Goal: Book appointment/travel/reservation

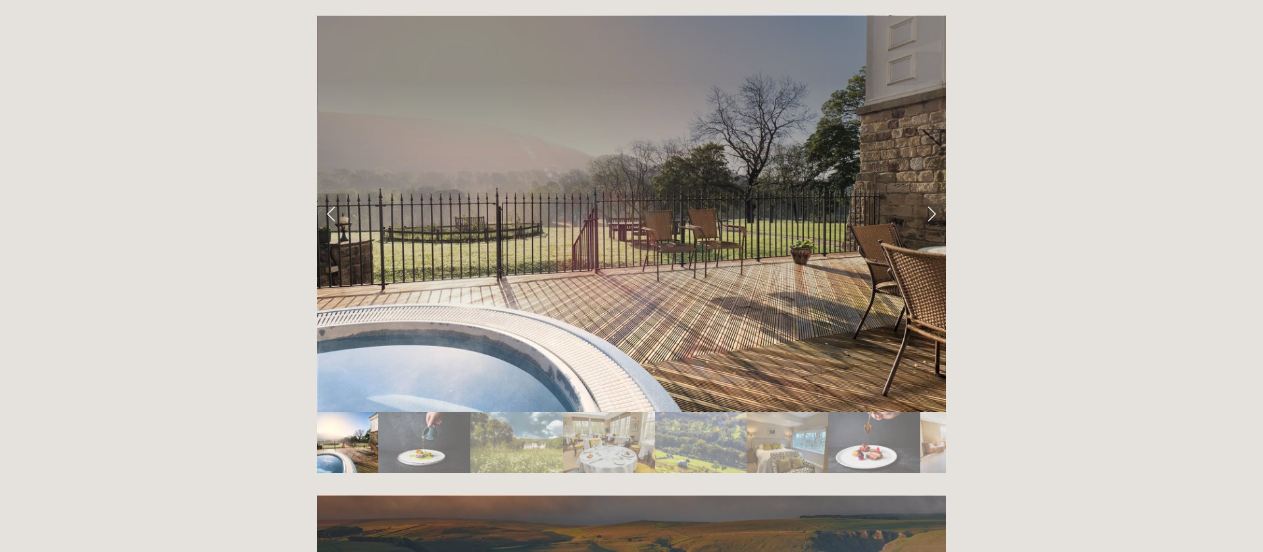
scroll to position [2275, 0]
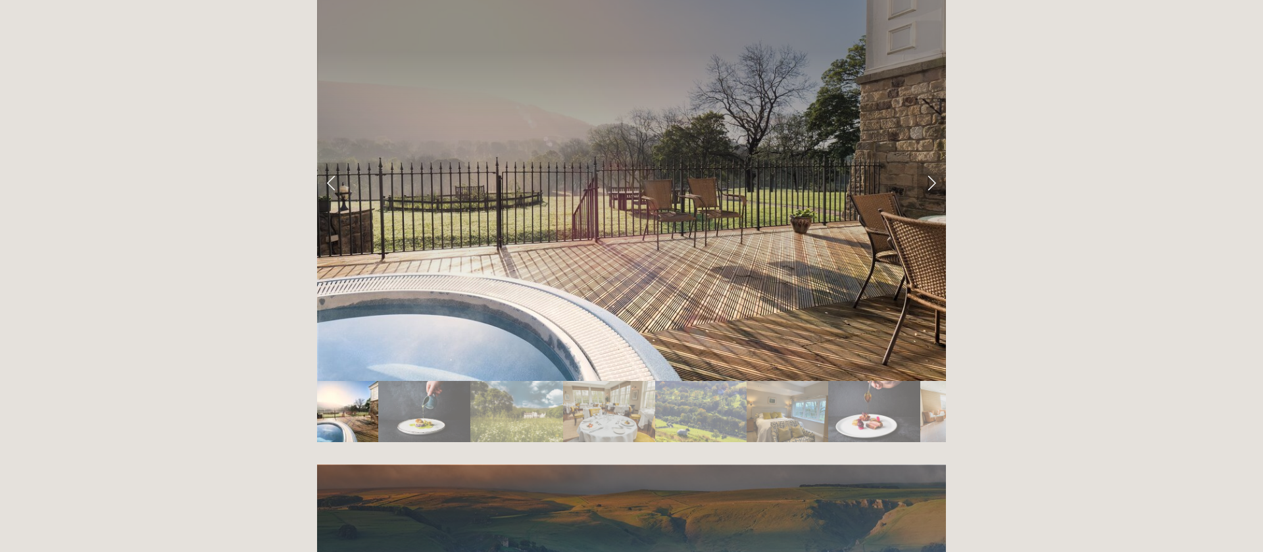
click at [926, 163] on link "Next Slide" at bounding box center [931, 182] width 29 height 39
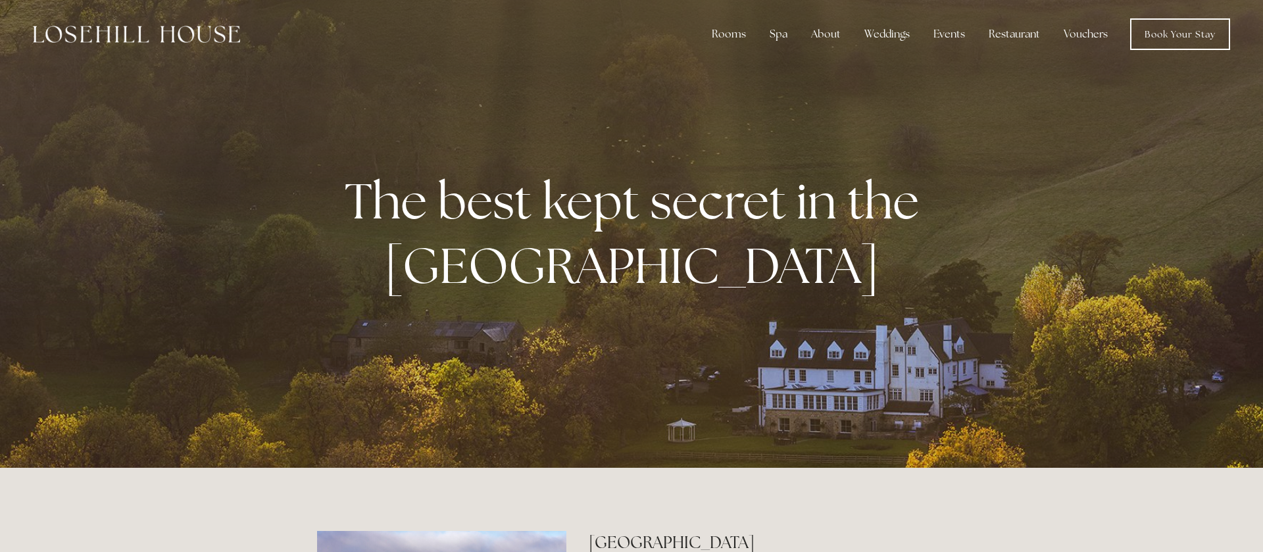
scroll to position [0, 0]
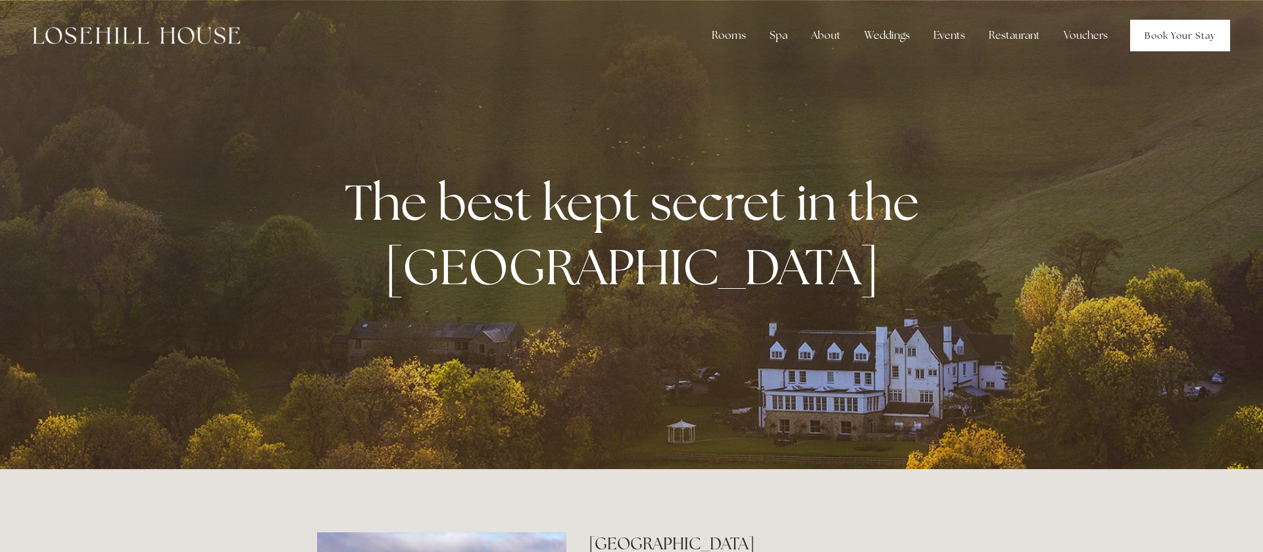
click at [1166, 26] on link "Book Your Stay" at bounding box center [1180, 36] width 100 height 32
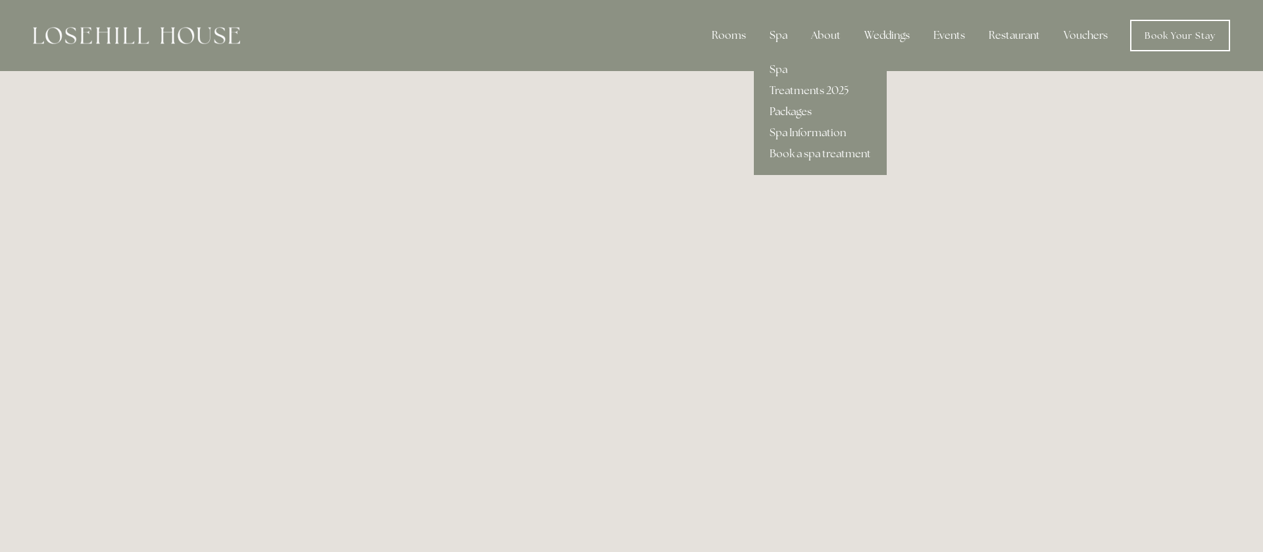
click at [813, 119] on link "Packages" at bounding box center [820, 111] width 133 height 21
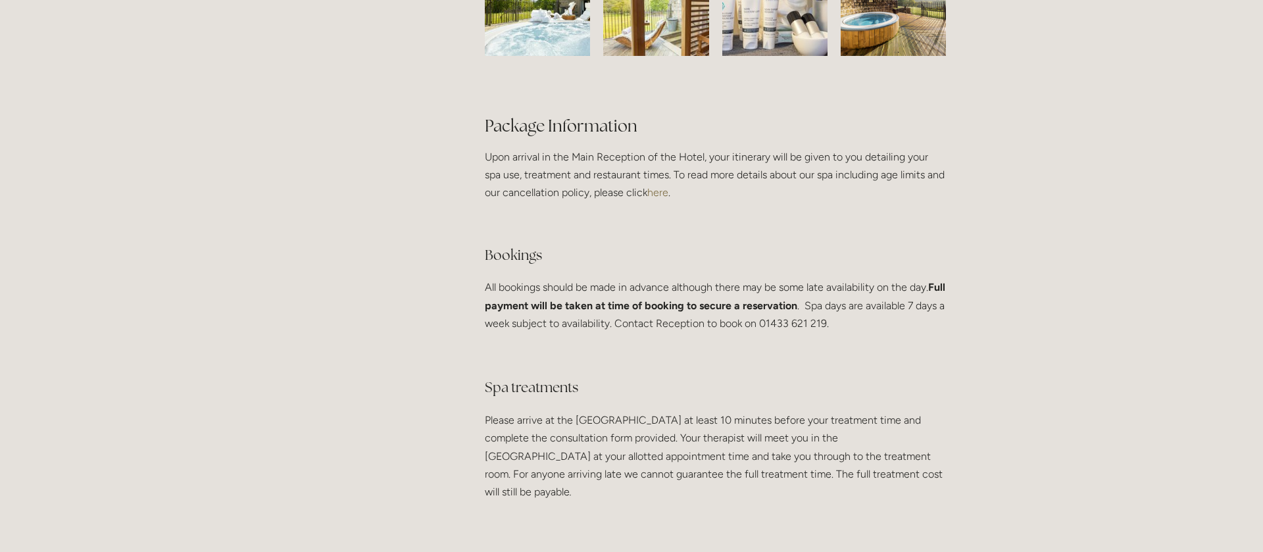
scroll to position [2324, 0]
